Goal: Transaction & Acquisition: Purchase product/service

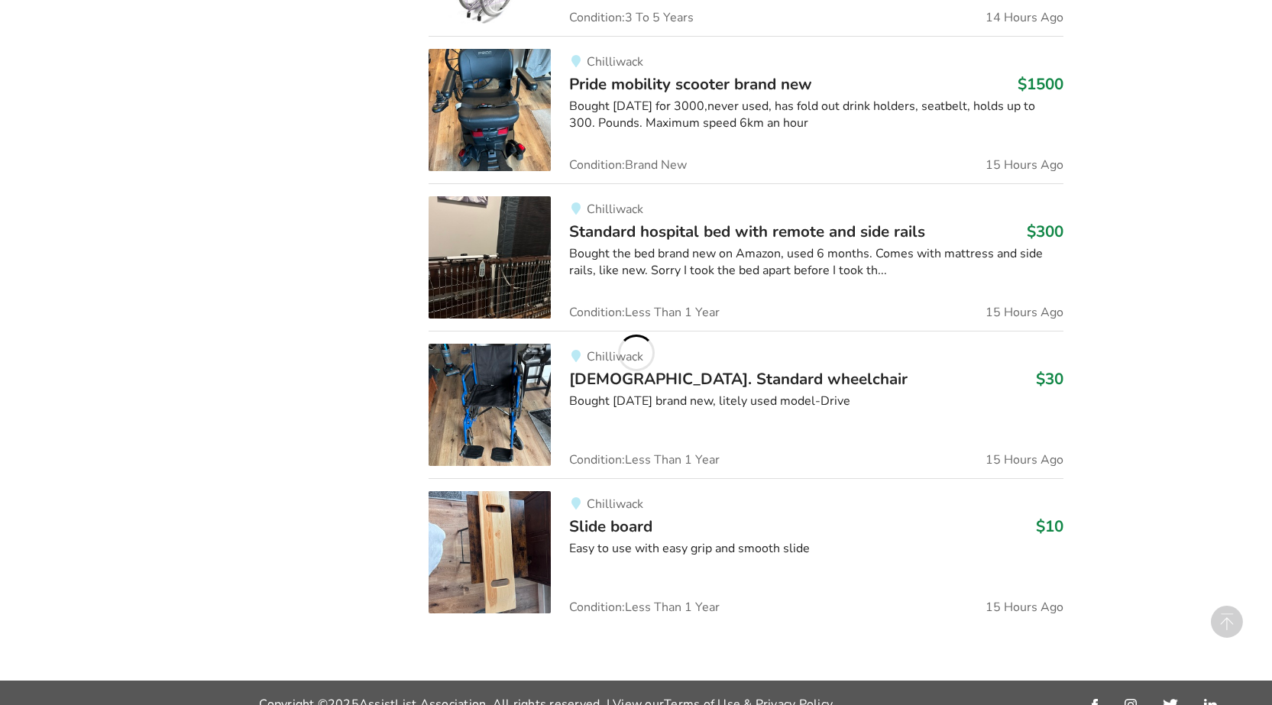
scroll to position [1452, 0]
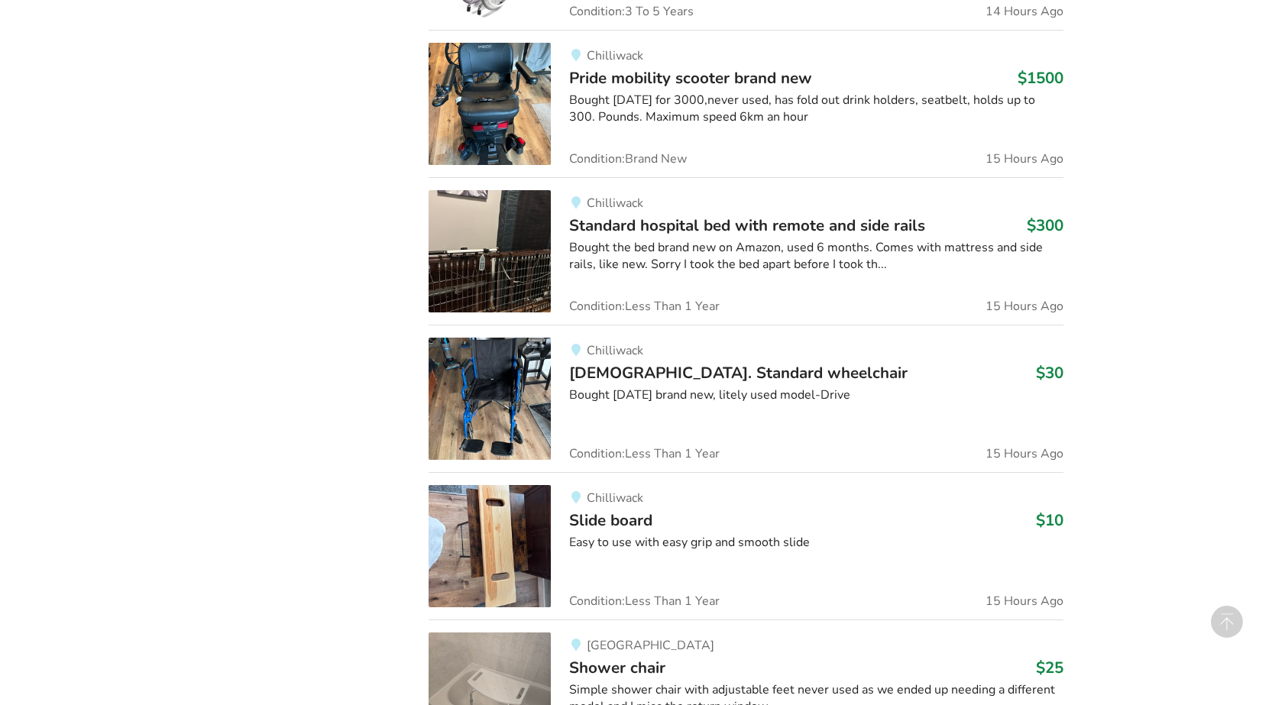
click at [483, 260] on img at bounding box center [490, 251] width 122 height 122
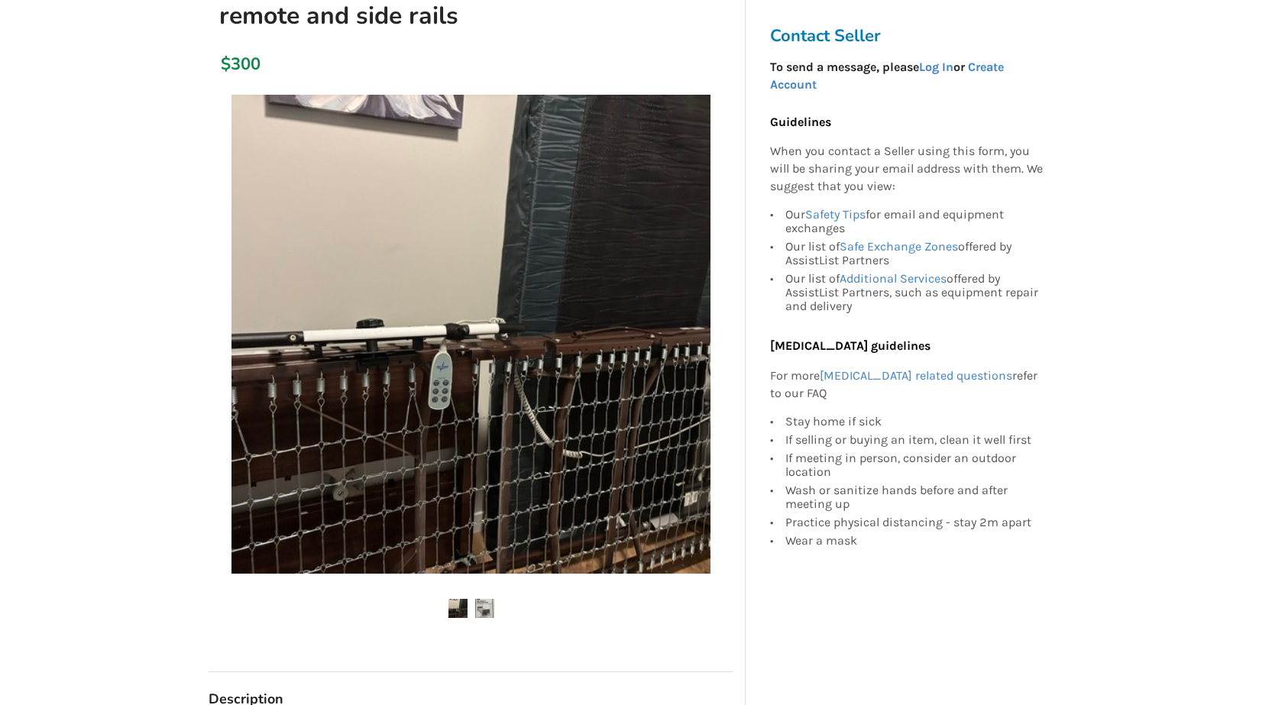
scroll to position [229, 0]
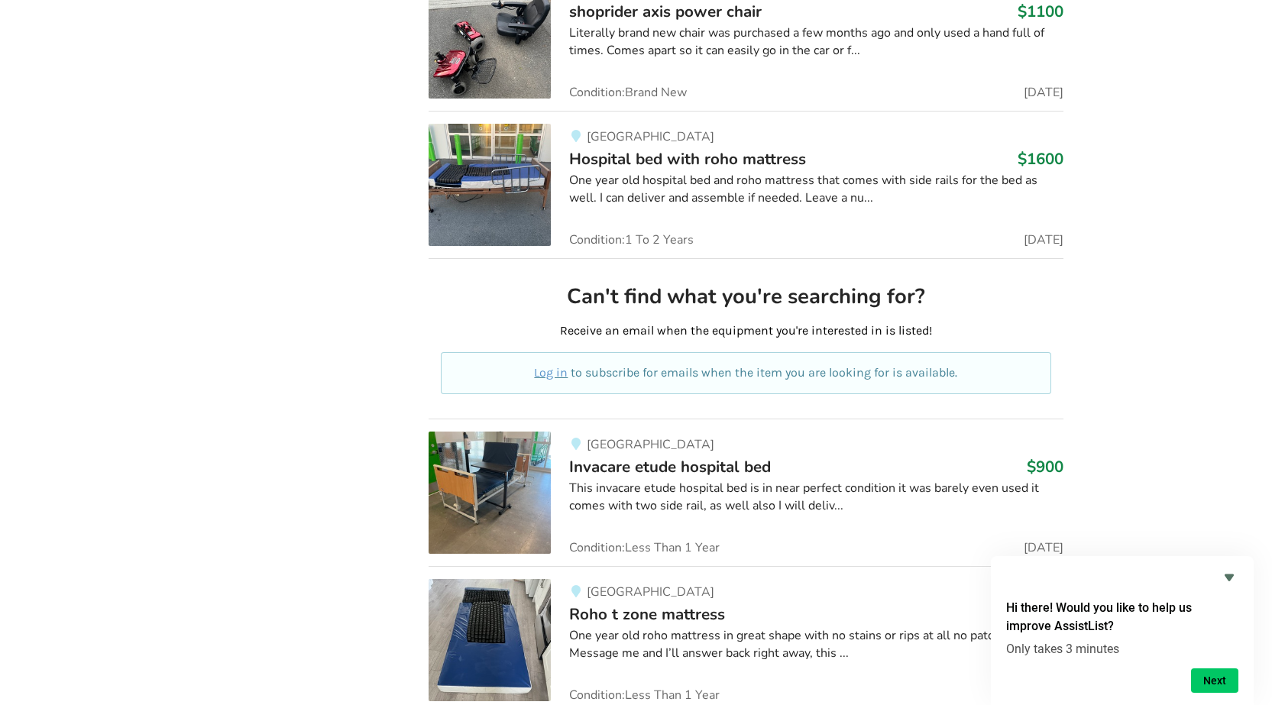
scroll to position [3913, 0]
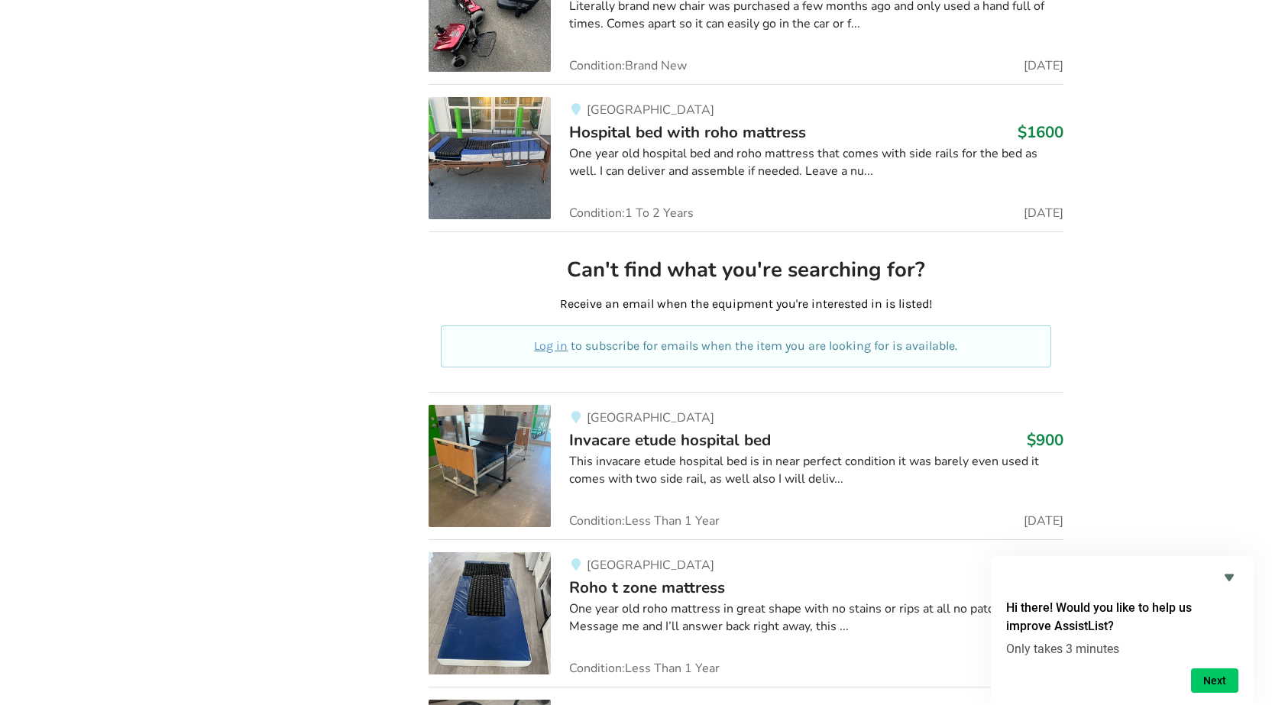
click at [499, 155] on img at bounding box center [490, 158] width 122 height 122
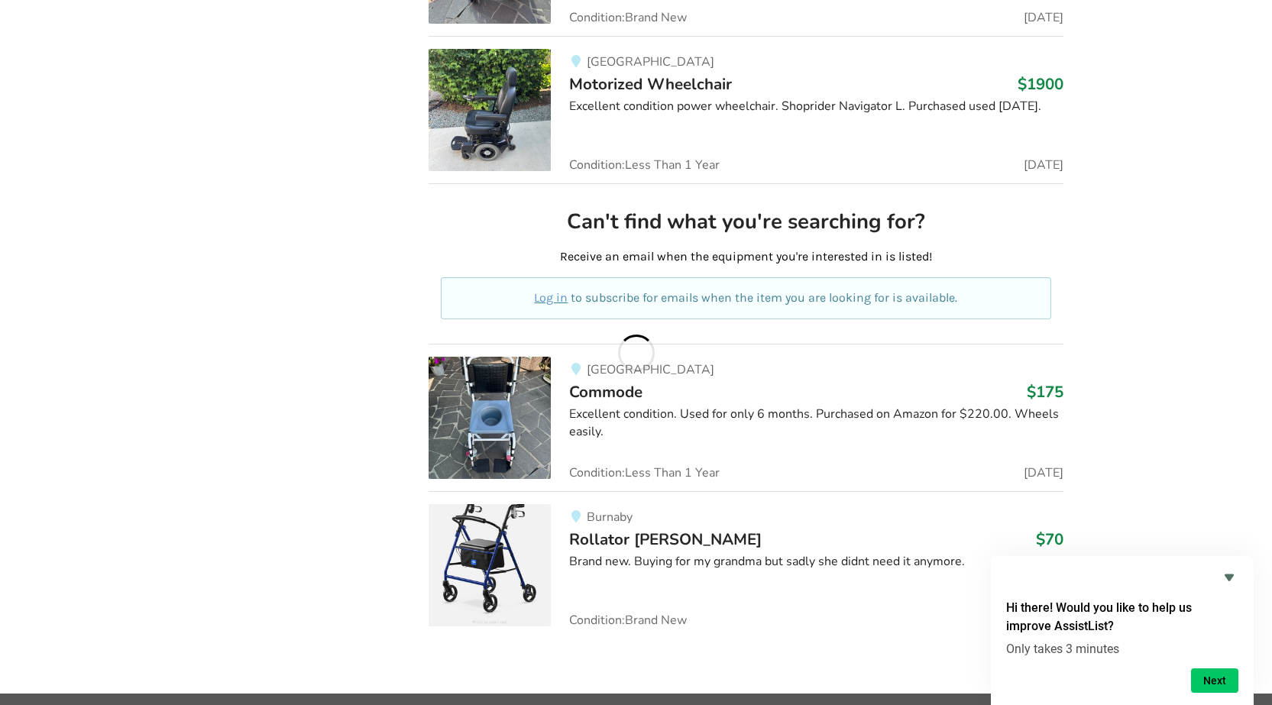
scroll to position [7696, 0]
